Goal: Task Accomplishment & Management: Manage account settings

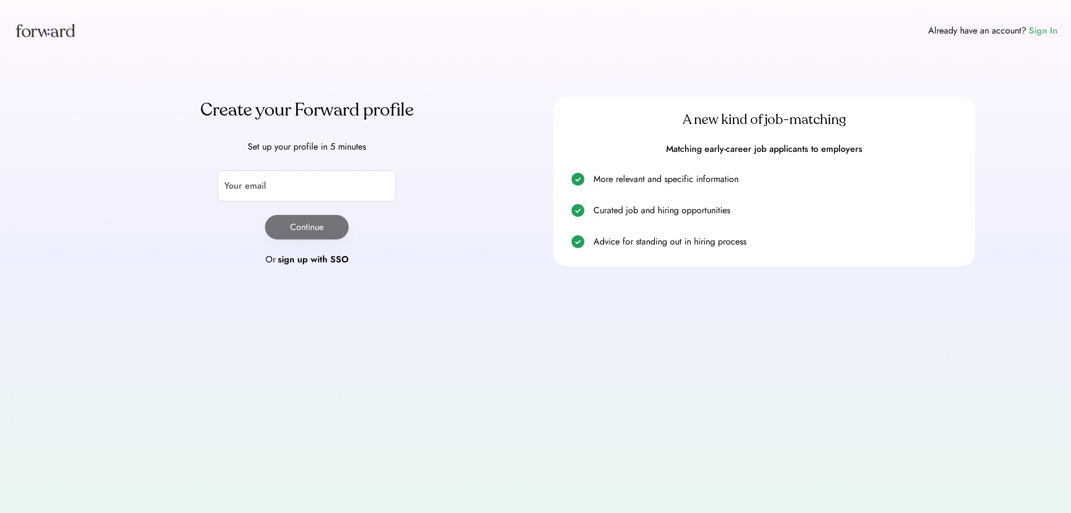
click at [1045, 26] on div "Sign In" at bounding box center [1043, 30] width 29 height 13
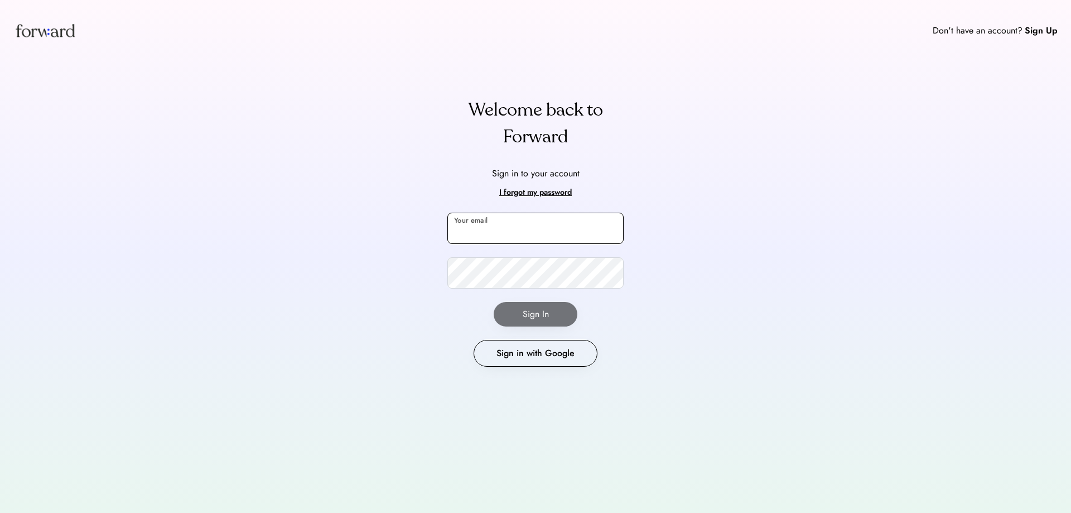
click at [466, 227] on input "email" at bounding box center [535, 228] width 176 height 31
type input "**********"
